Goal: Information Seeking & Learning: Learn about a topic

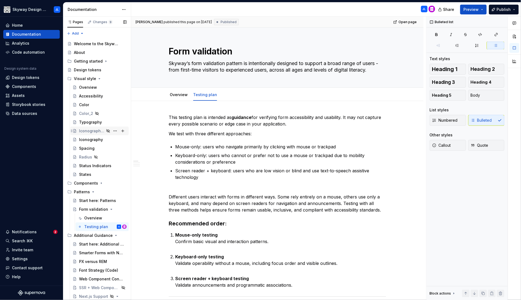
scroll to position [60, 0]
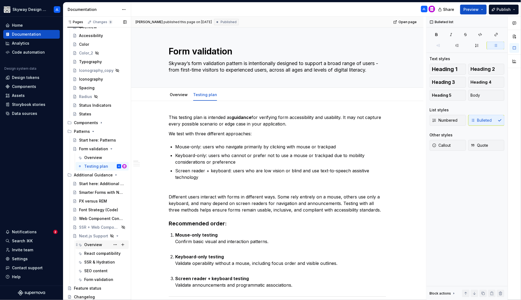
click at [91, 246] on div "Overview" at bounding box center [93, 244] width 18 height 5
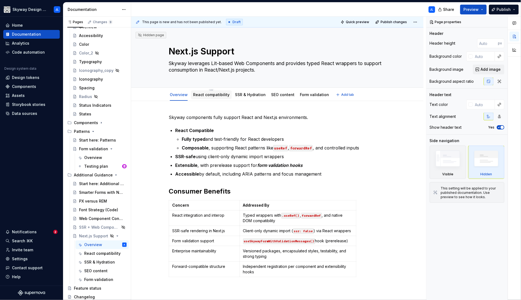
click at [214, 95] on link "React compatibility" at bounding box center [211, 94] width 36 height 5
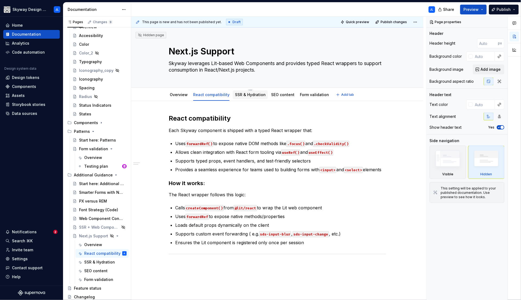
click at [249, 95] on link "SSR & Hydration" at bounding box center [250, 94] width 31 height 5
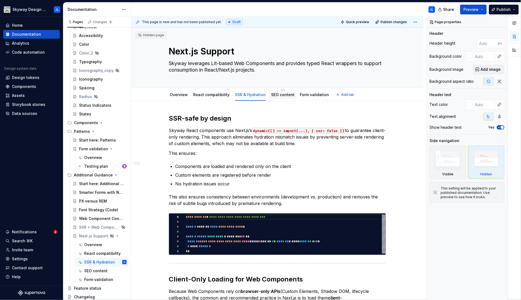
click at [279, 96] on link "SEO content" at bounding box center [282, 94] width 23 height 5
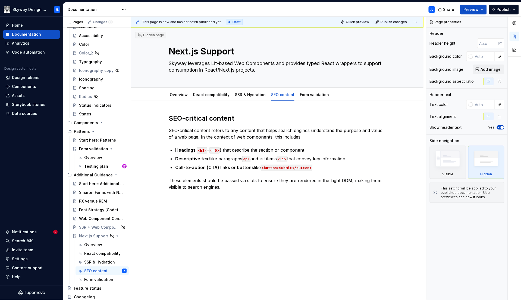
type textarea "*"
